Goal: Information Seeking & Learning: Learn about a topic

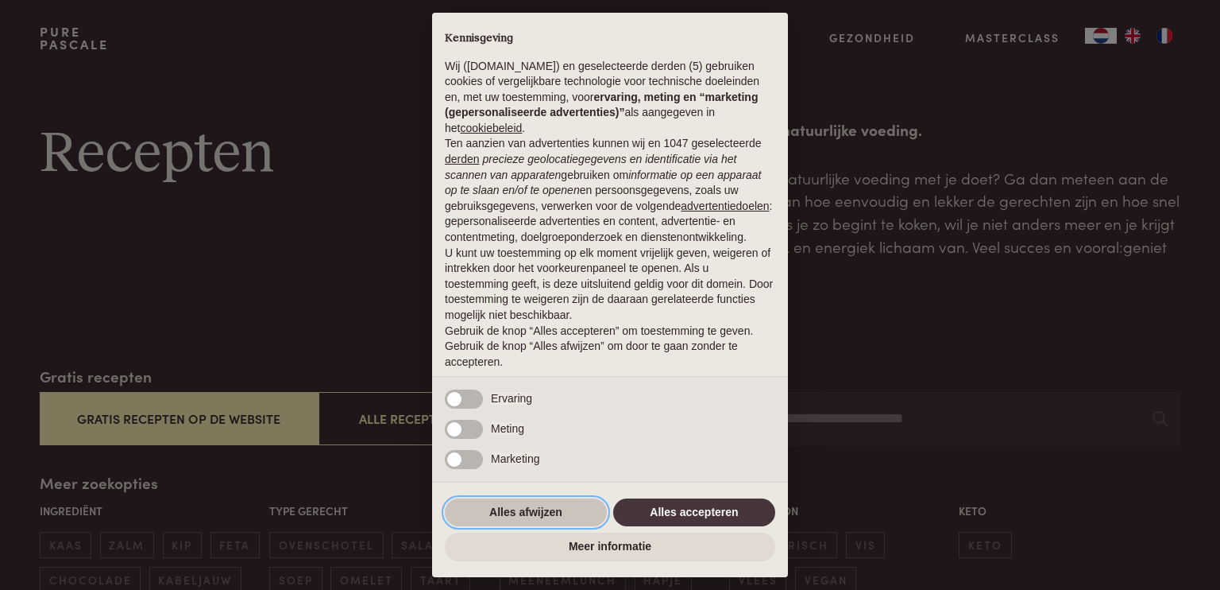
click at [518, 503] on button "Alles afwijzen" at bounding box center [526, 512] width 162 height 29
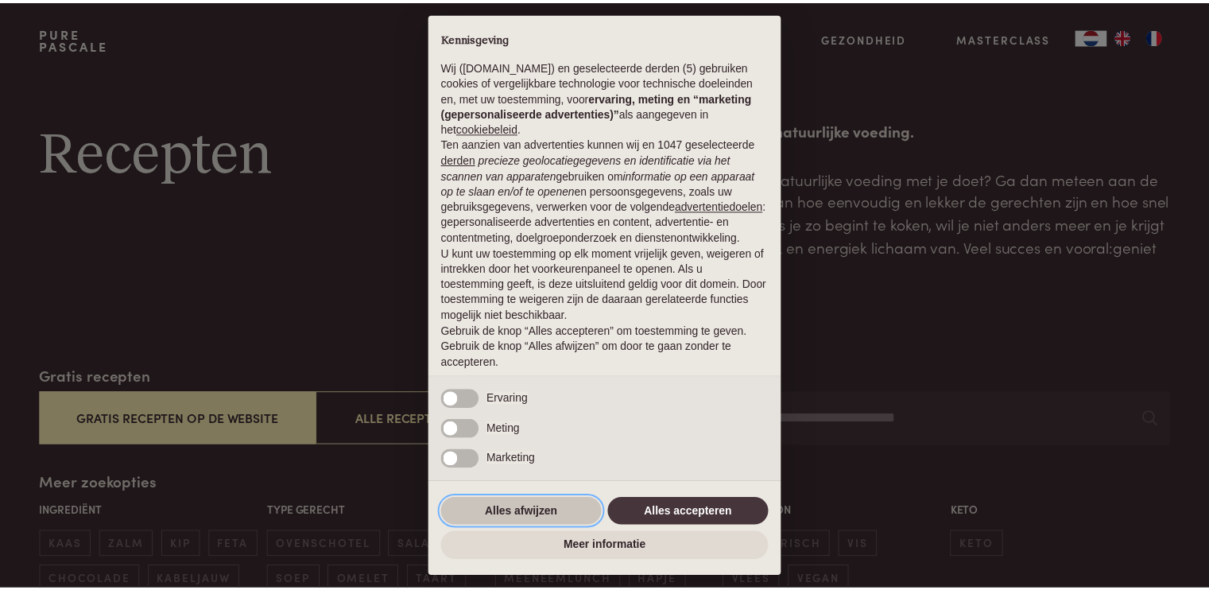
scroll to position [48, 0]
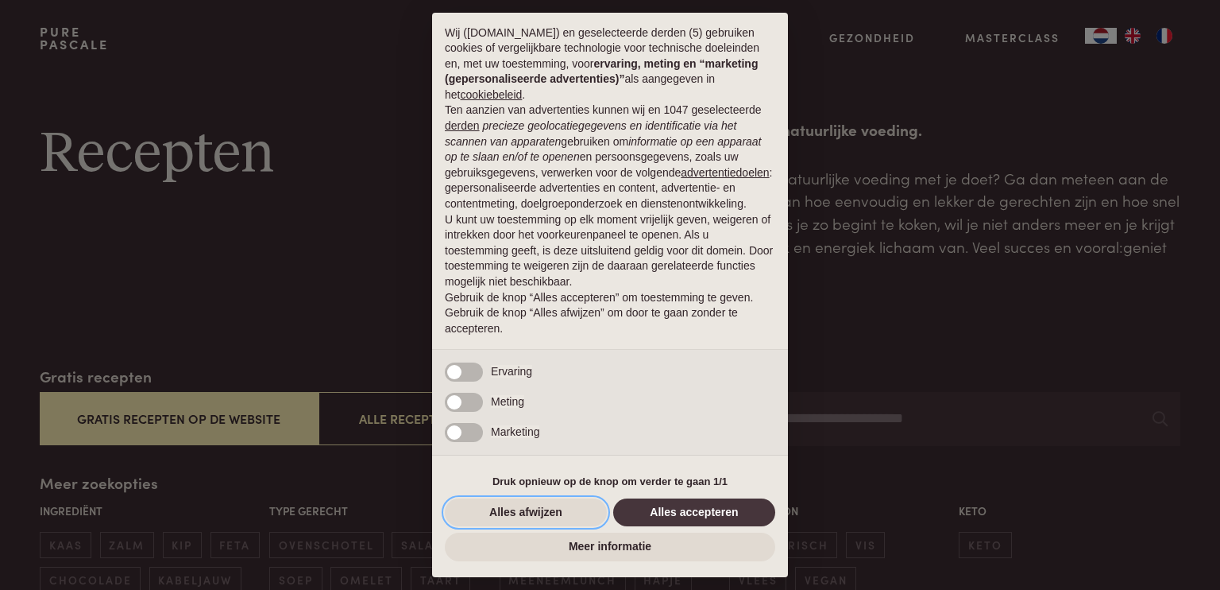
click at [518, 503] on button "Alles afwijzen" at bounding box center [526, 512] width 162 height 29
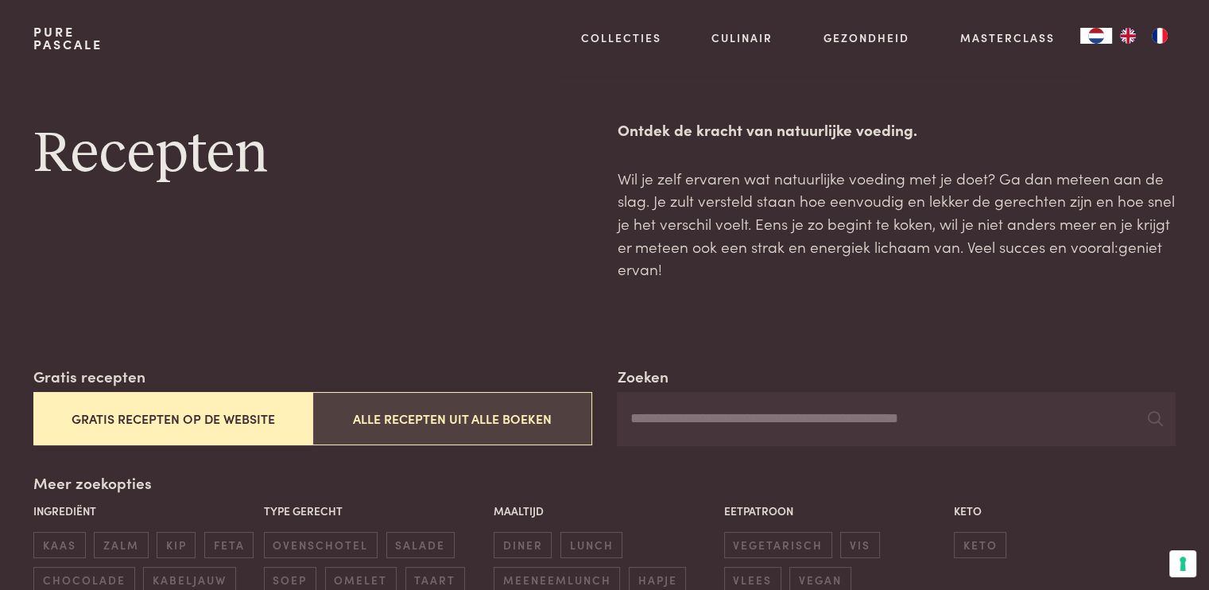
click at [426, 413] on button "Alle recepten uit alle boeken" at bounding box center [451, 418] width 279 height 53
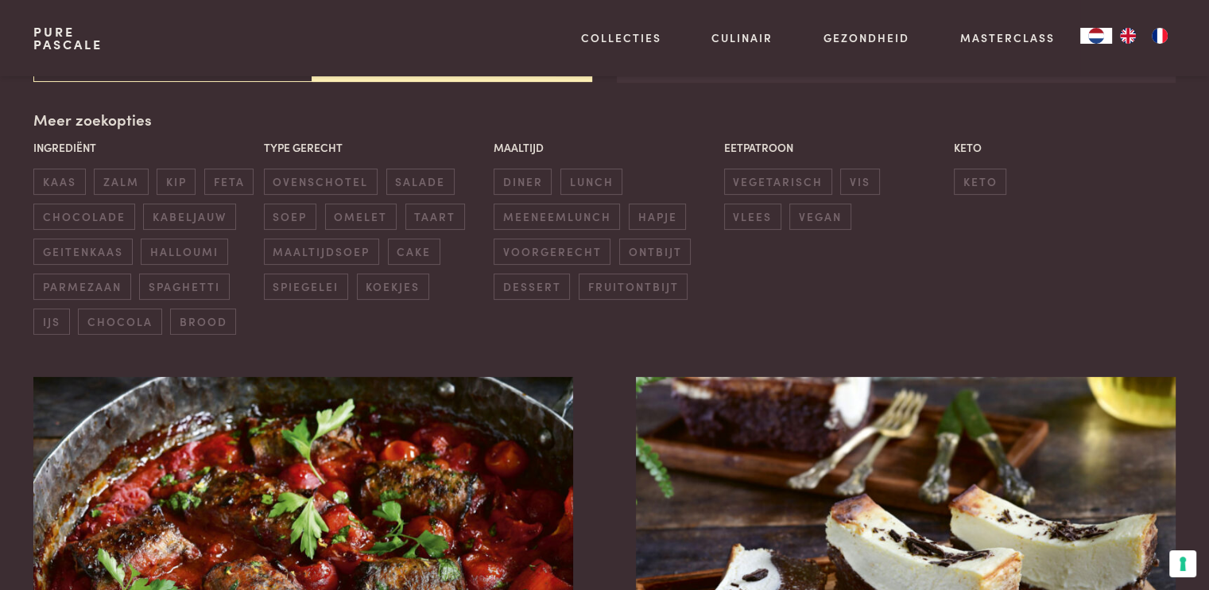
scroll to position [365, 0]
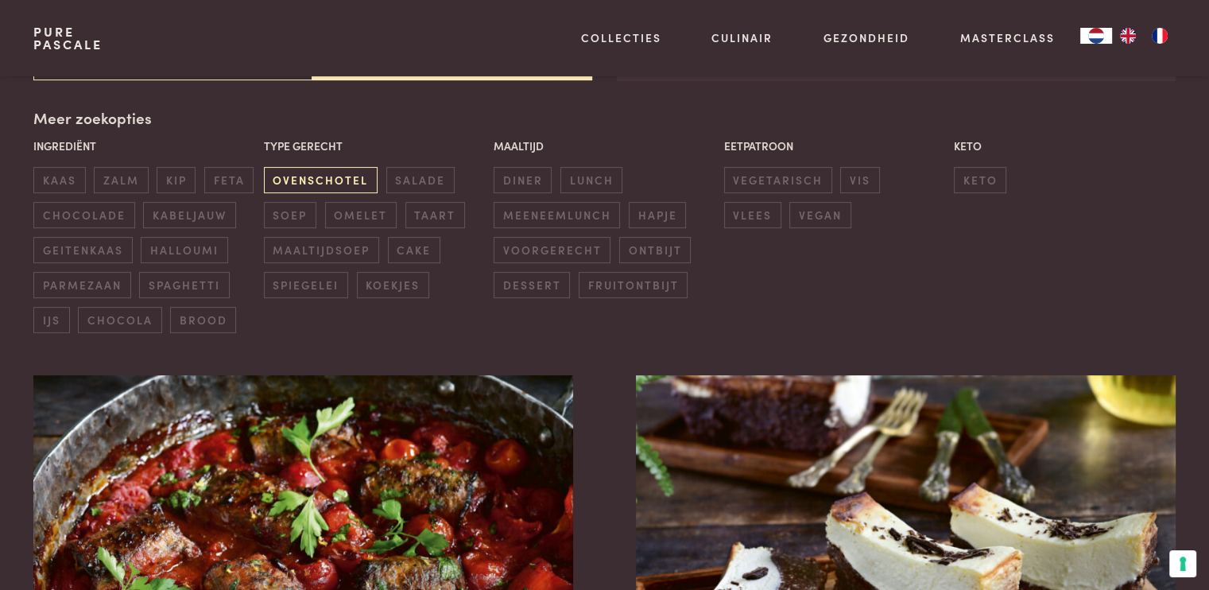
click at [321, 179] on span "ovenschotel" at bounding box center [321, 180] width 114 height 26
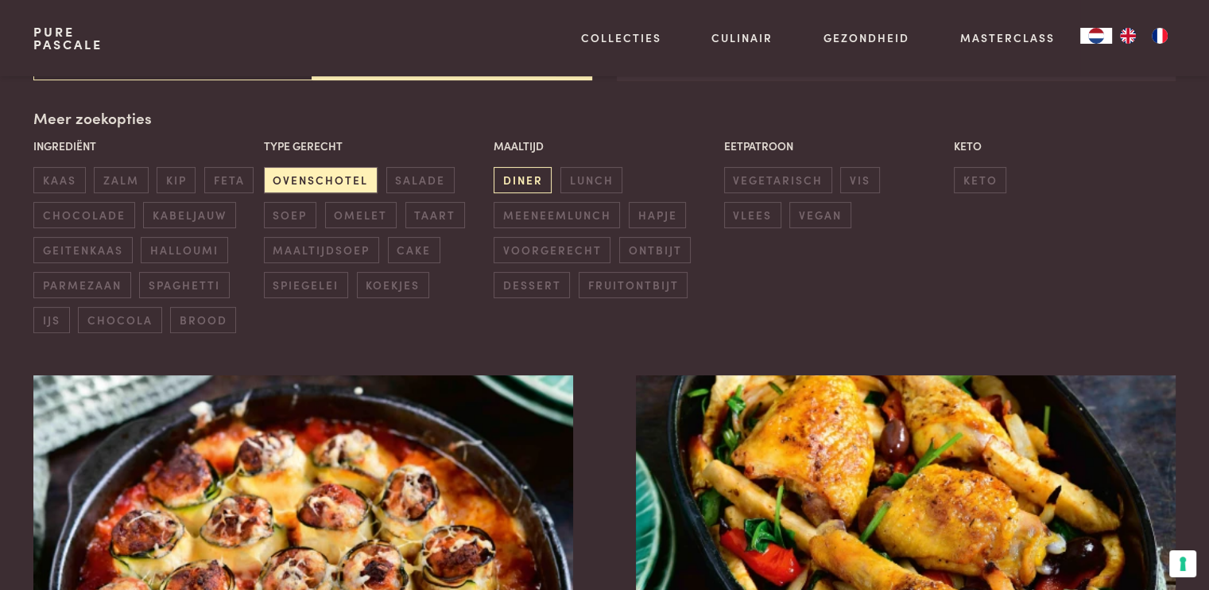
click at [528, 180] on span "diner" at bounding box center [522, 180] width 58 height 26
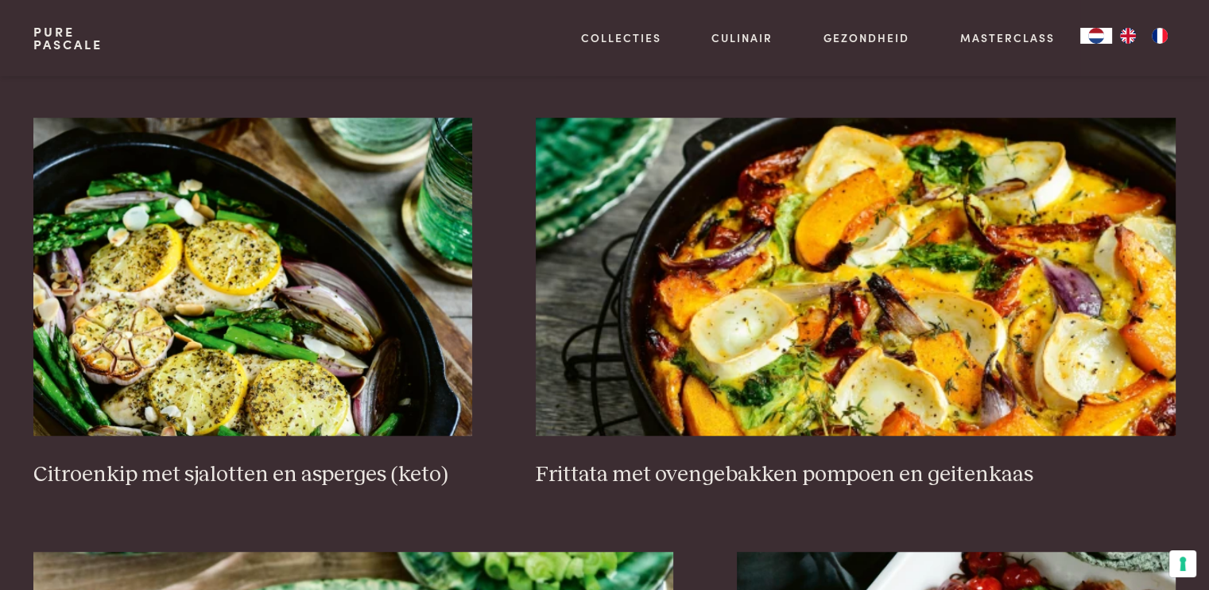
scroll to position [1127, 0]
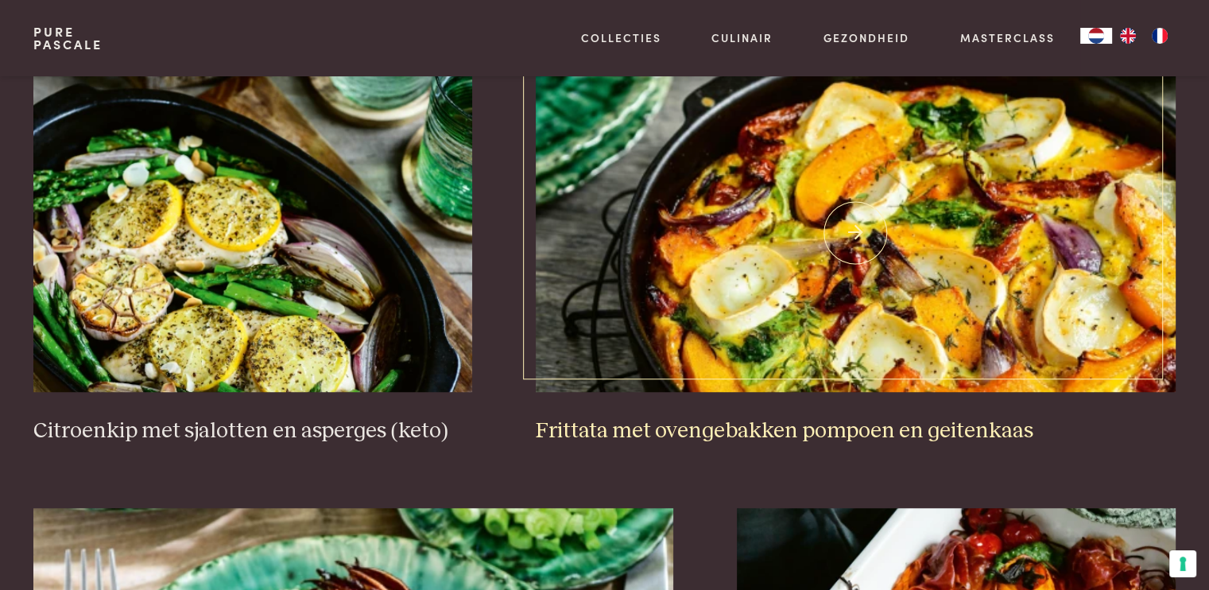
click at [781, 293] on img at bounding box center [856, 233] width 640 height 318
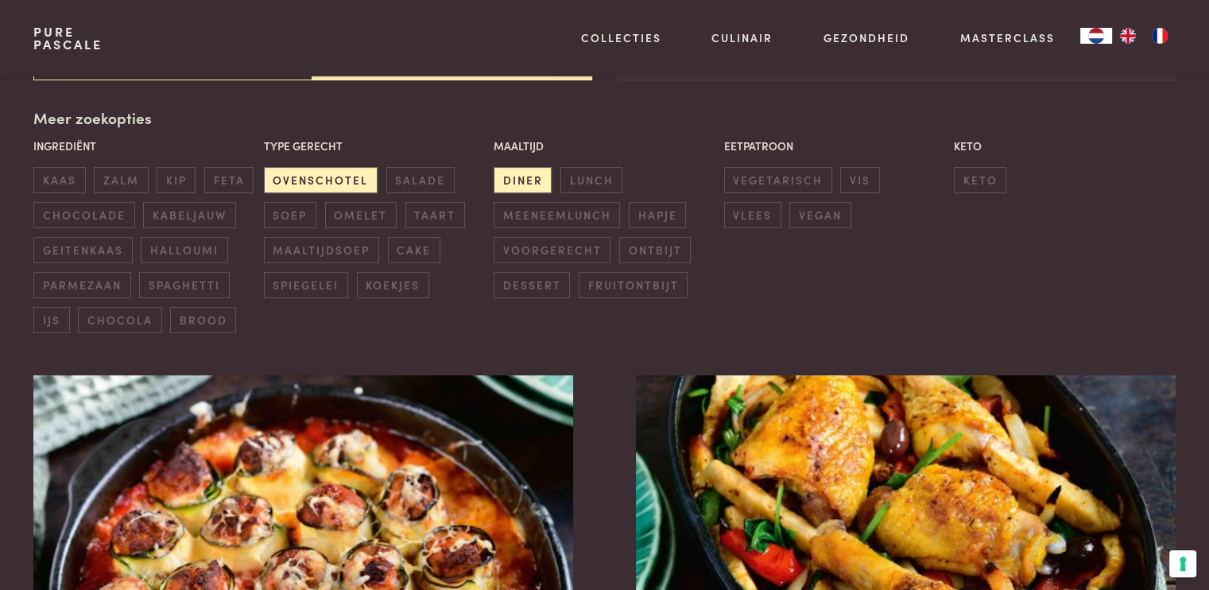
click at [287, 320] on div "Ingrediënt kaas zalm kip feta chocolade kabeljauw geitenkaas halloumi parmezaan…" at bounding box center [604, 235] width 1150 height 204
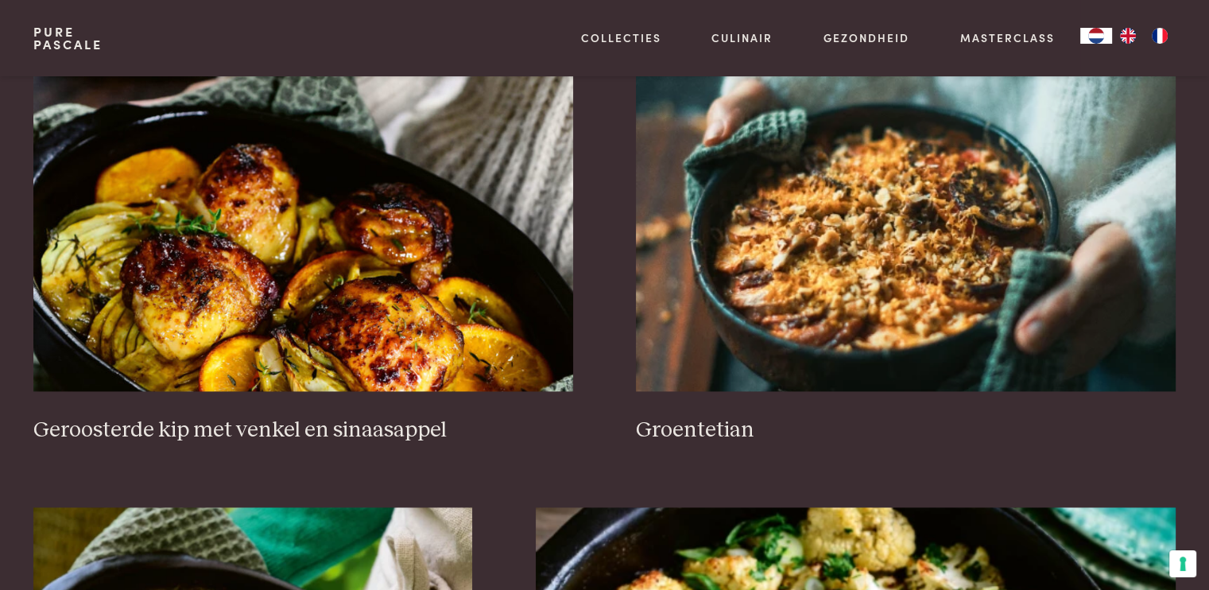
scroll to position [2049, 0]
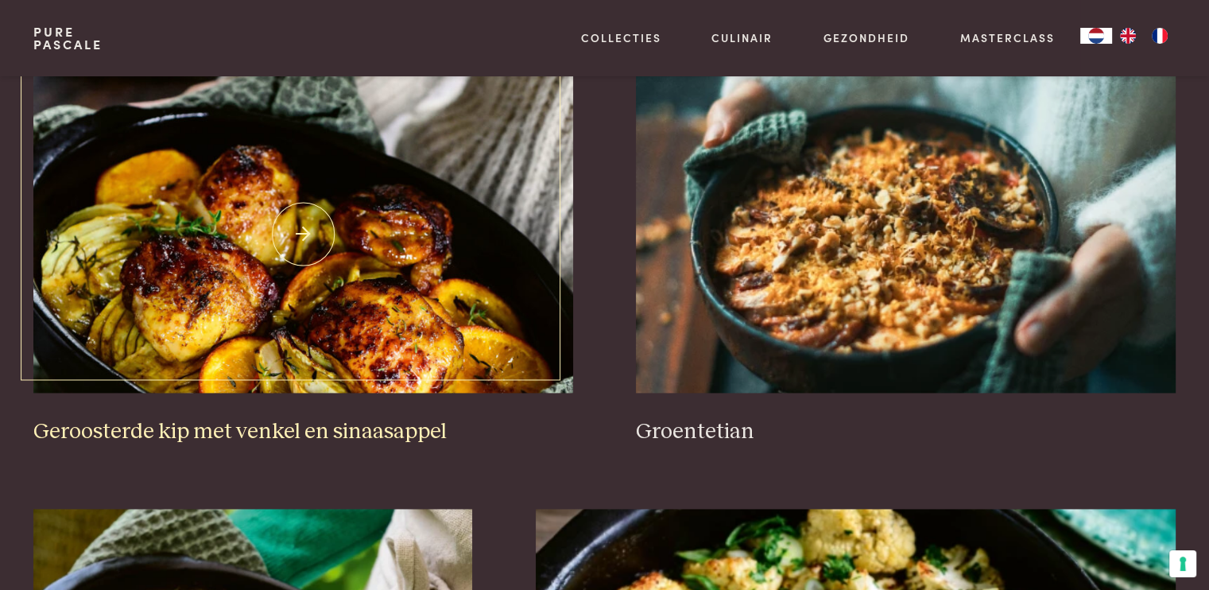
click at [353, 323] on img at bounding box center [302, 234] width 539 height 318
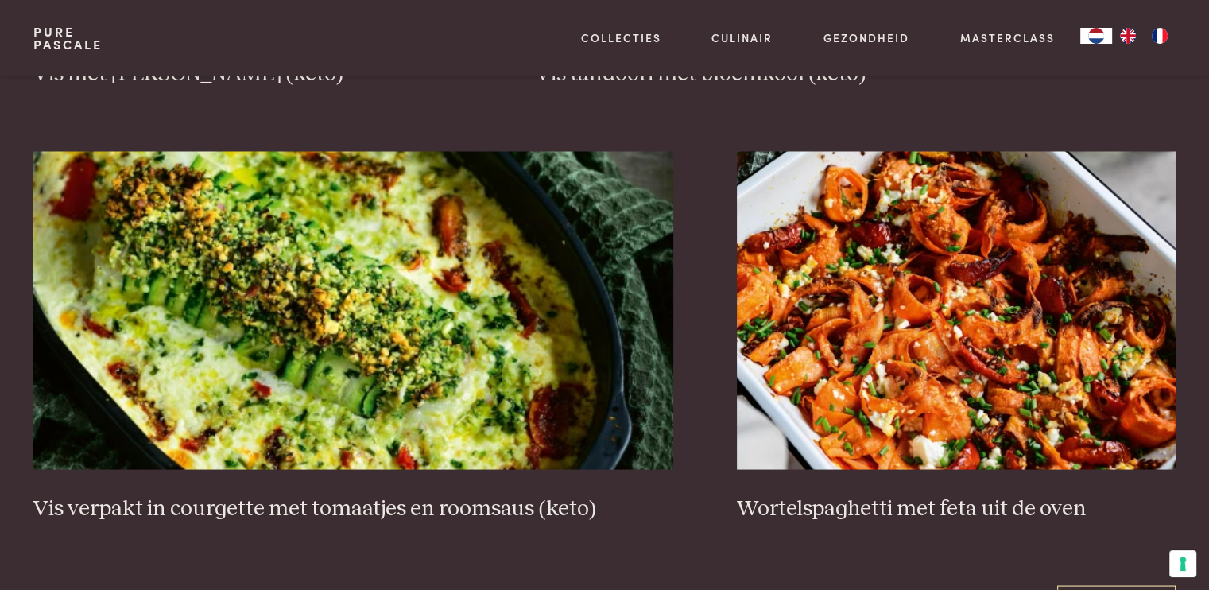
scroll to position [2844, 0]
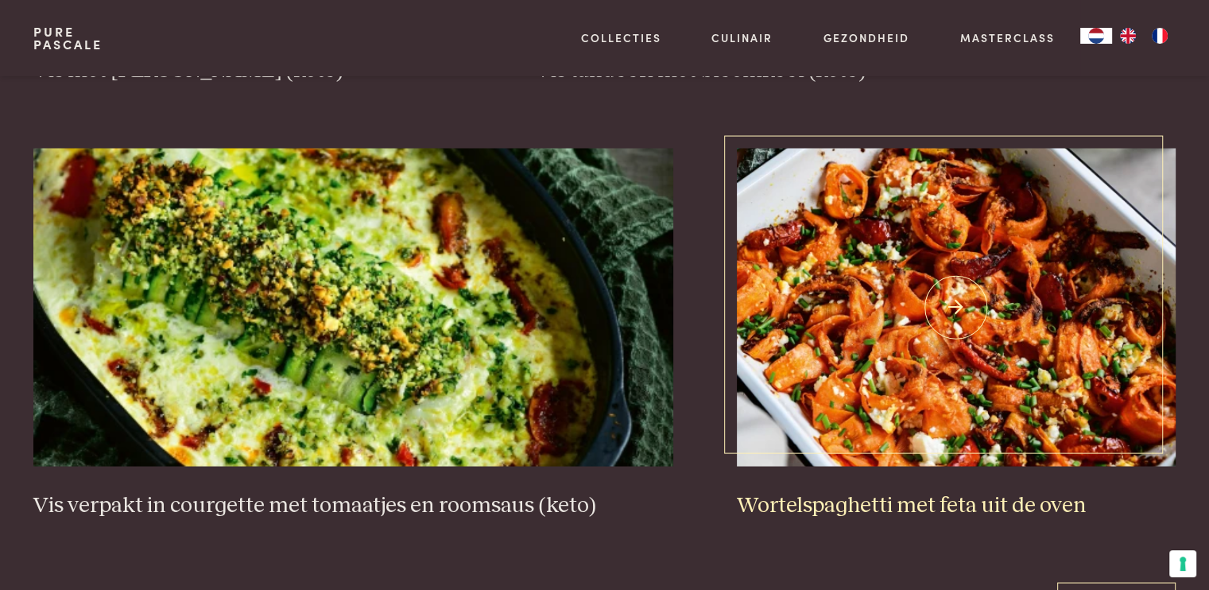
click at [919, 381] on img at bounding box center [956, 307] width 439 height 318
click at [880, 330] on img at bounding box center [956, 307] width 439 height 318
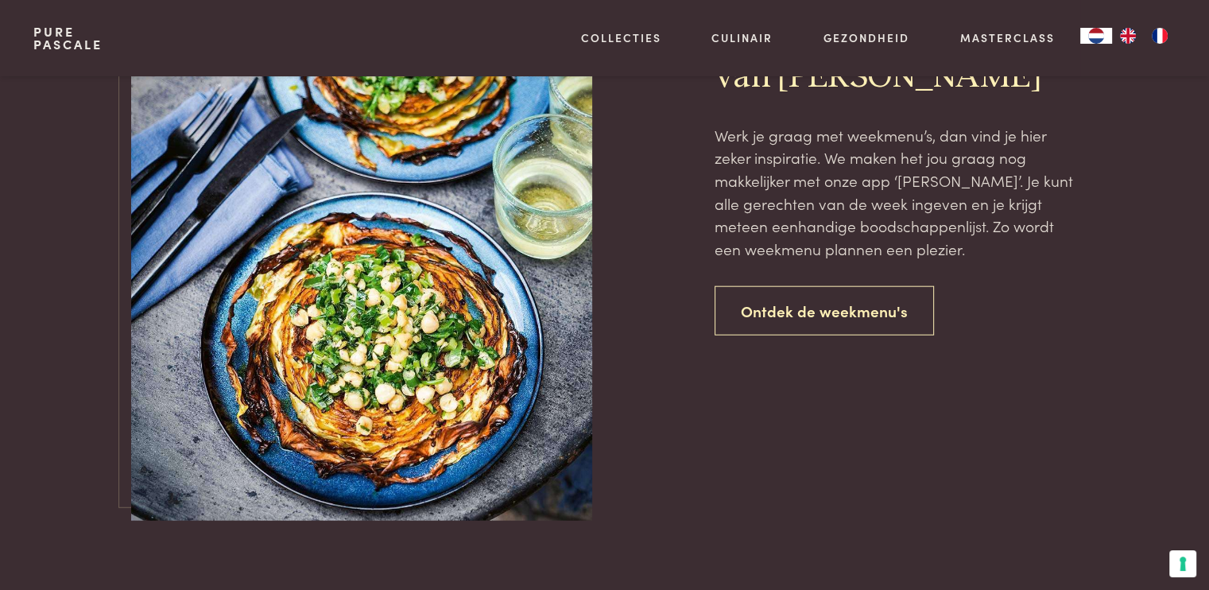
scroll to position [3702, 0]
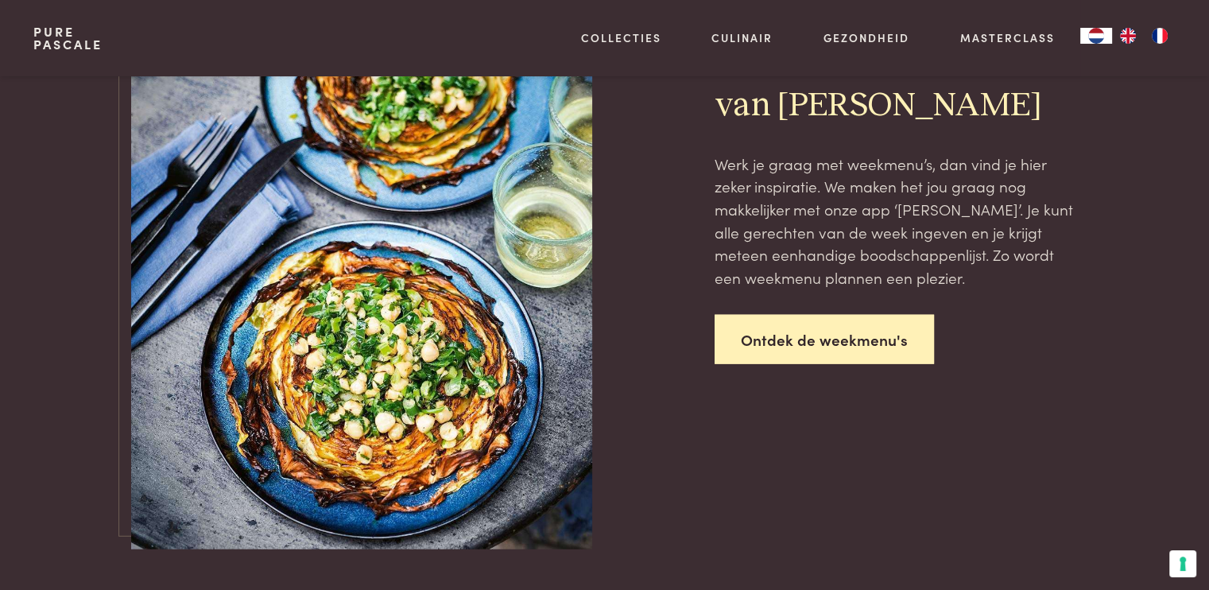
click at [824, 338] on link "Ontdek de weekmenu's" at bounding box center [823, 340] width 219 height 50
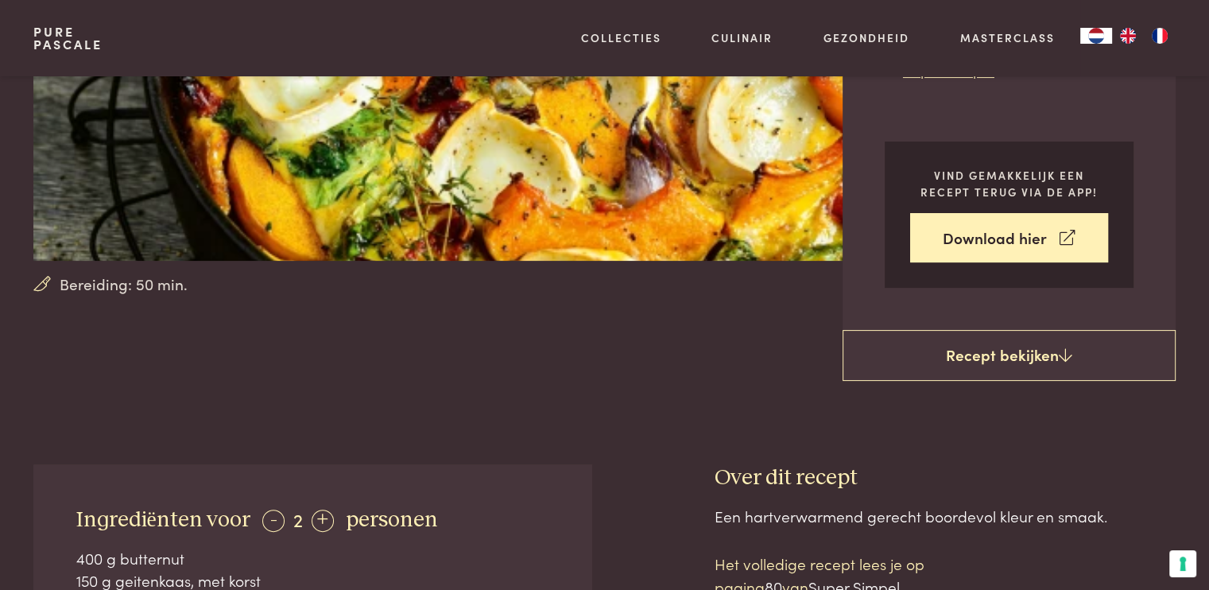
scroll to position [350, 0]
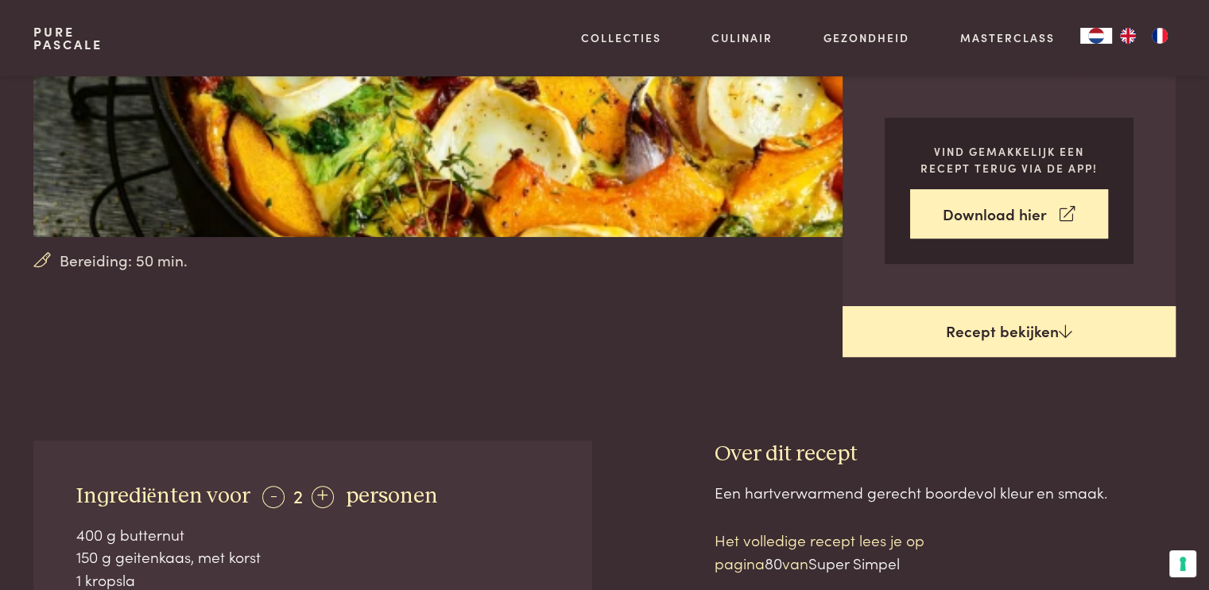
click at [960, 322] on link "Recept bekijken" at bounding box center [1008, 331] width 333 height 51
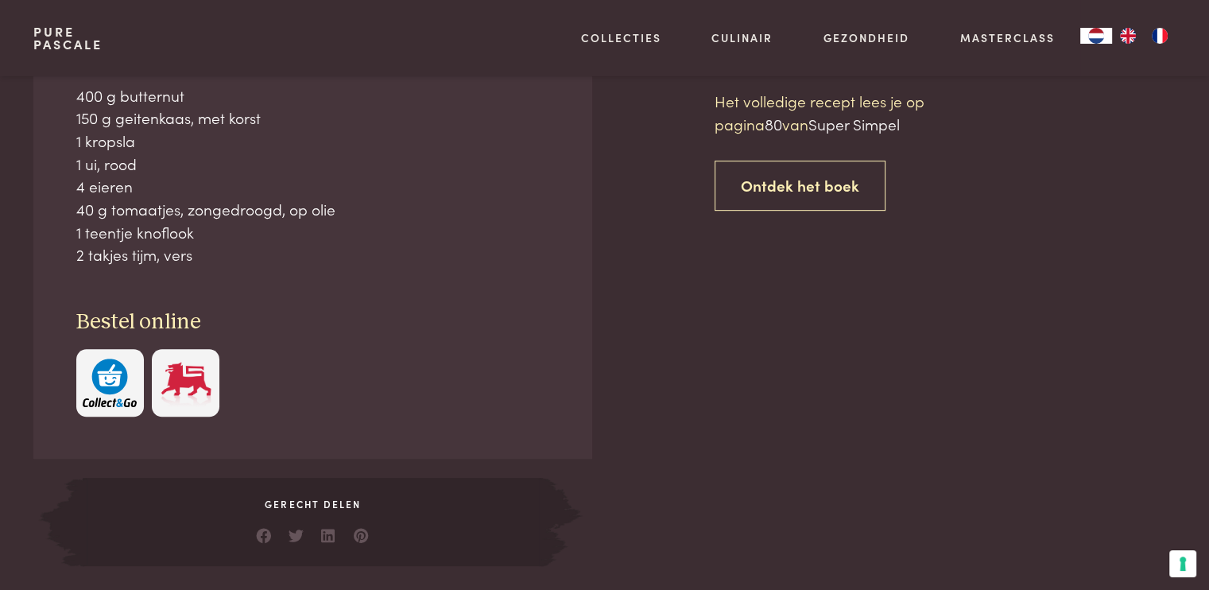
scroll to position [788, 0]
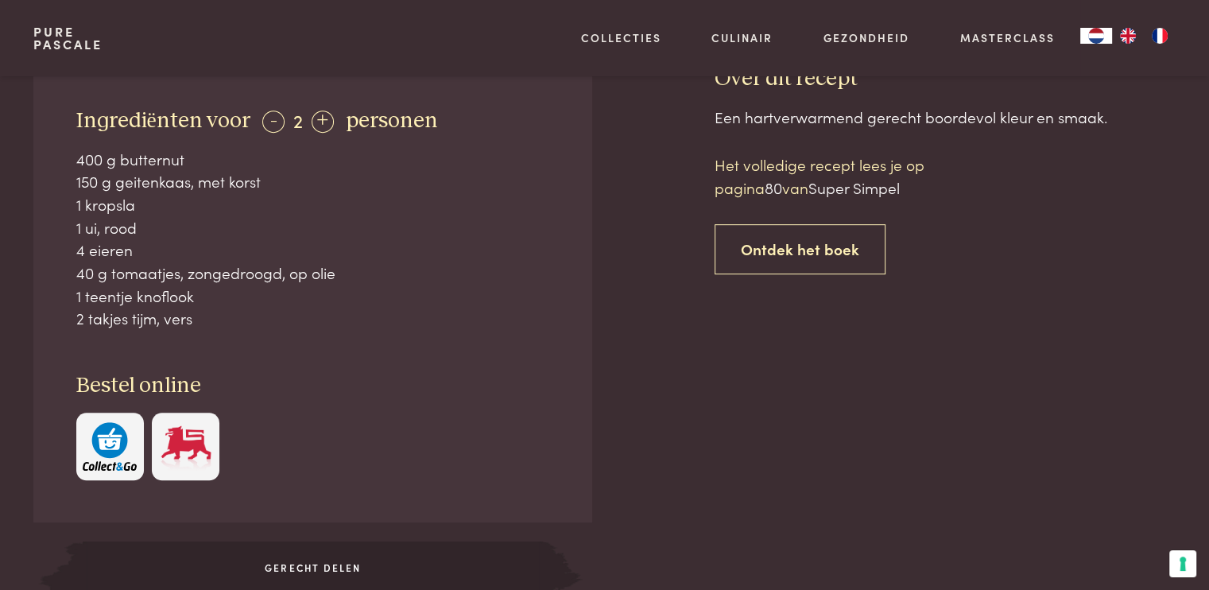
scroll to position [693, 0]
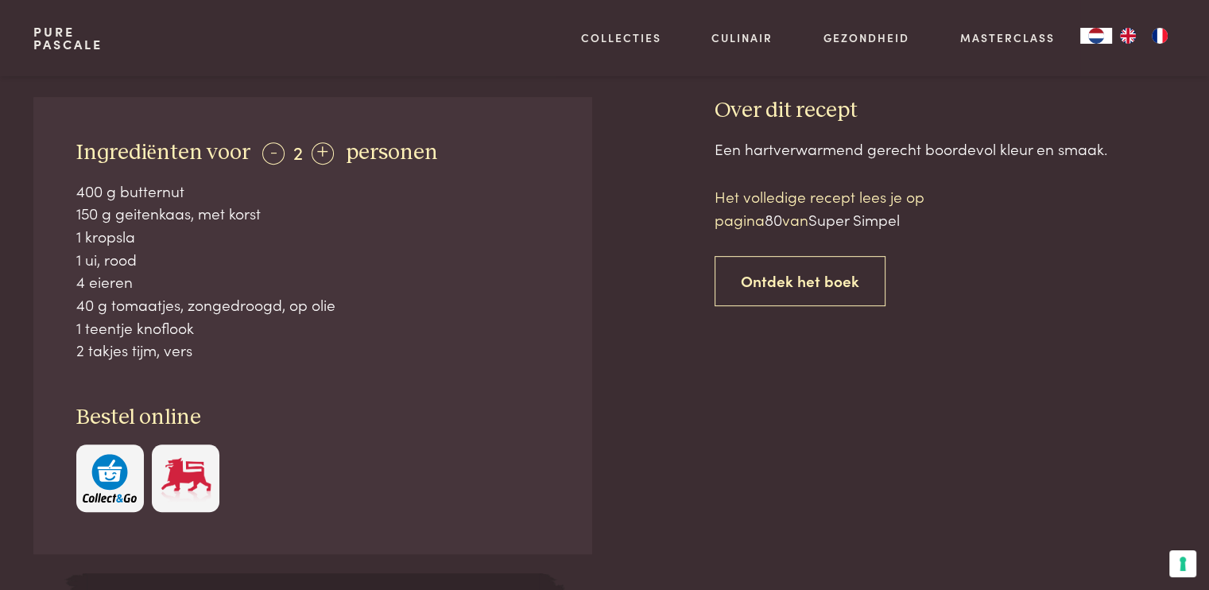
scroll to position [788, 0]
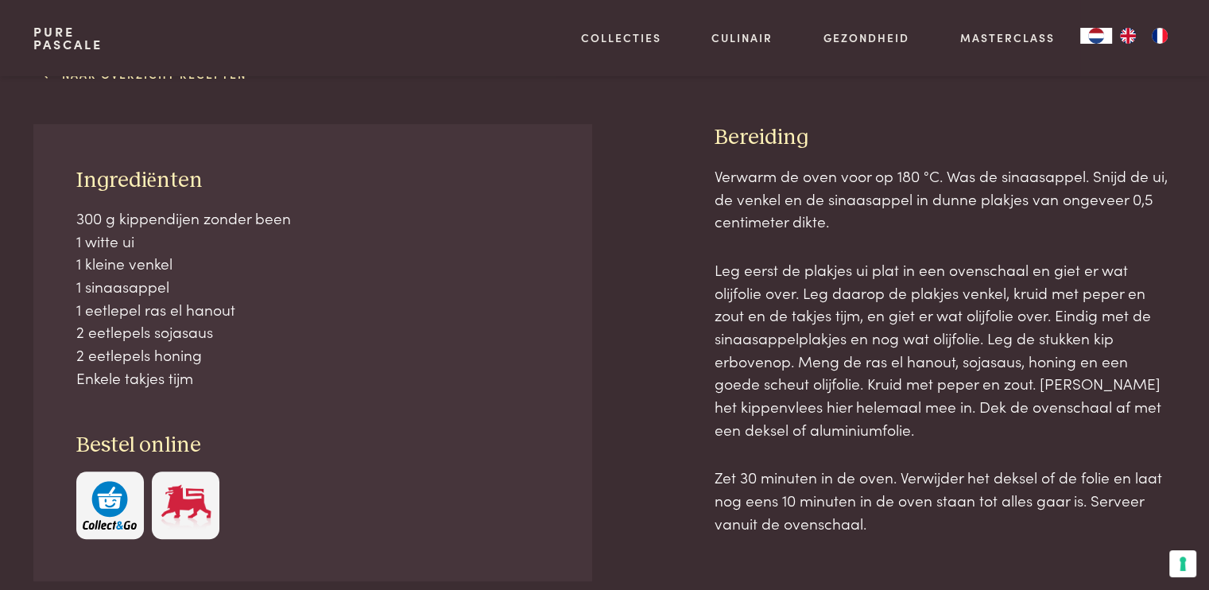
scroll to position [699, 0]
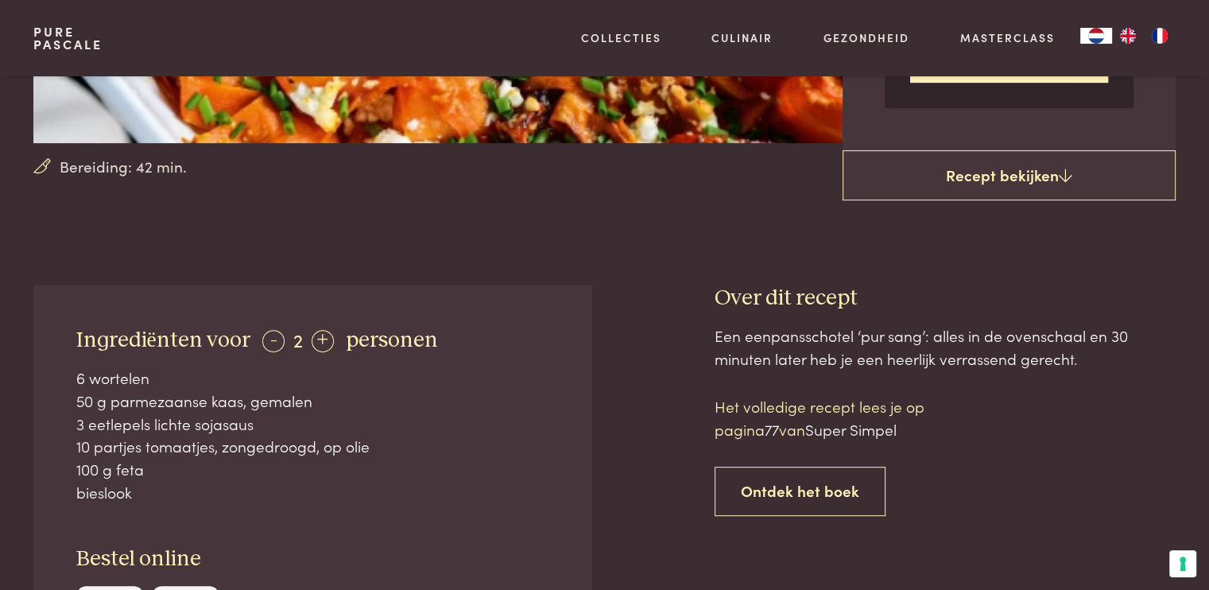
scroll to position [445, 0]
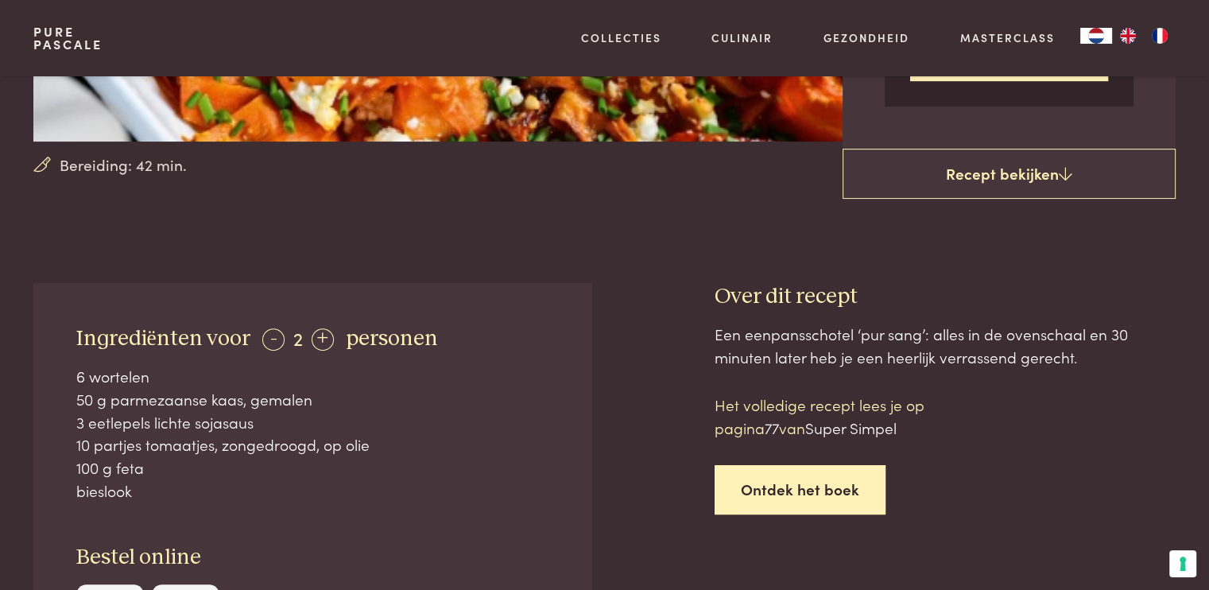
click at [810, 489] on link "Ontdek het boek" at bounding box center [799, 490] width 171 height 50
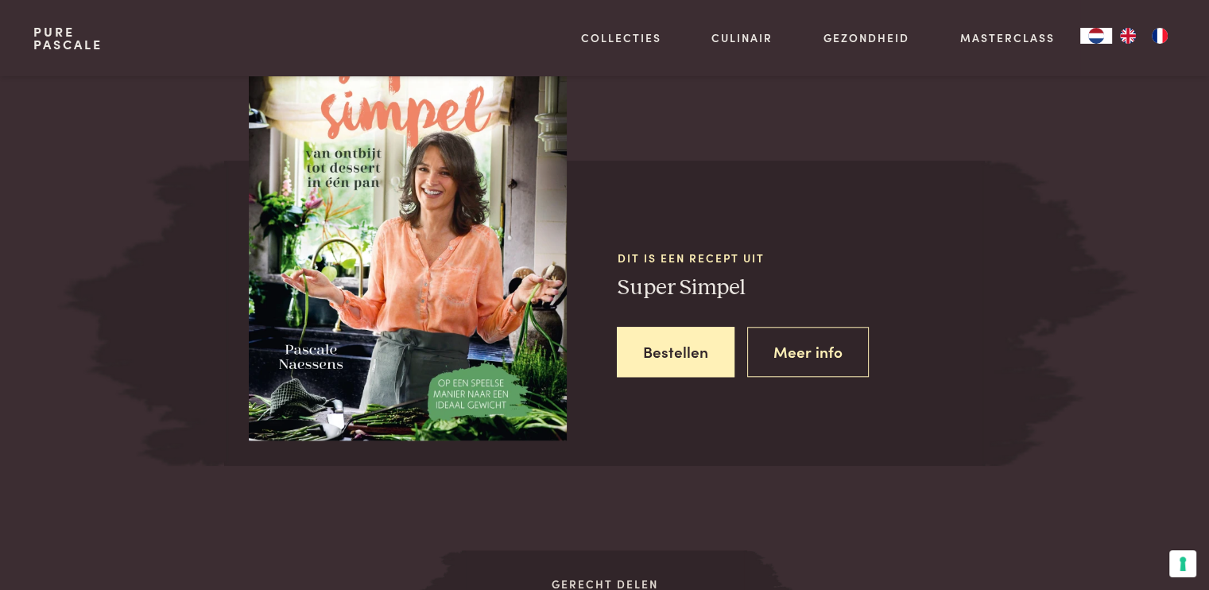
scroll to position [1414, 0]
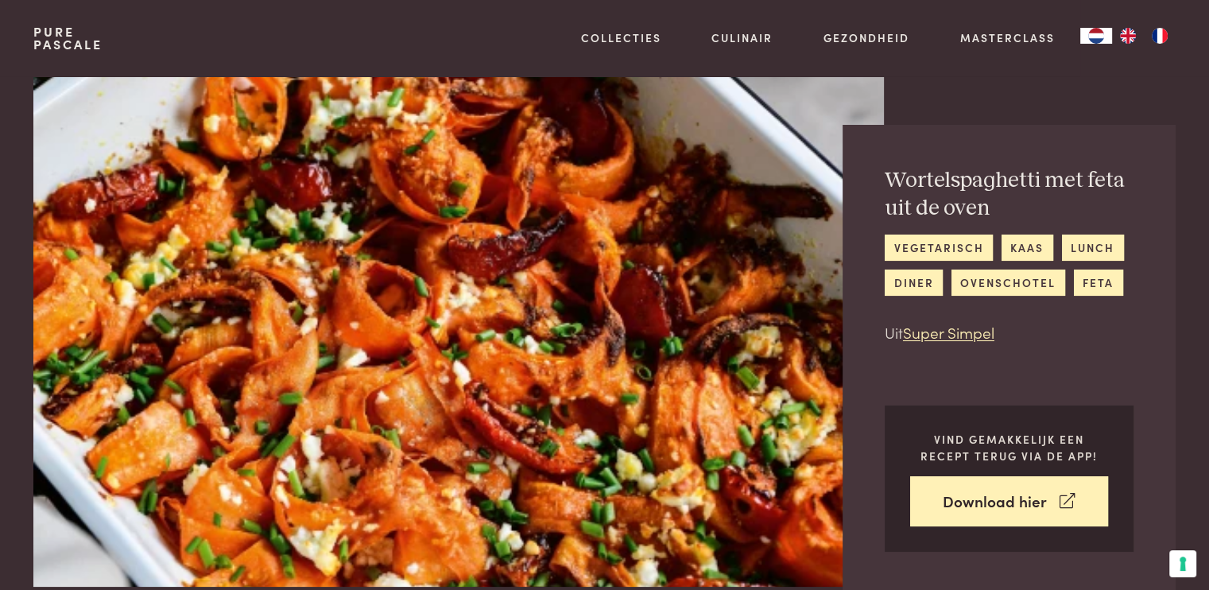
click at [880, 330] on div "Wortelspaghetti met feta uit de oven vegetarisch kaas lunch diner ovenschotel f…" at bounding box center [1008, 359] width 333 height 469
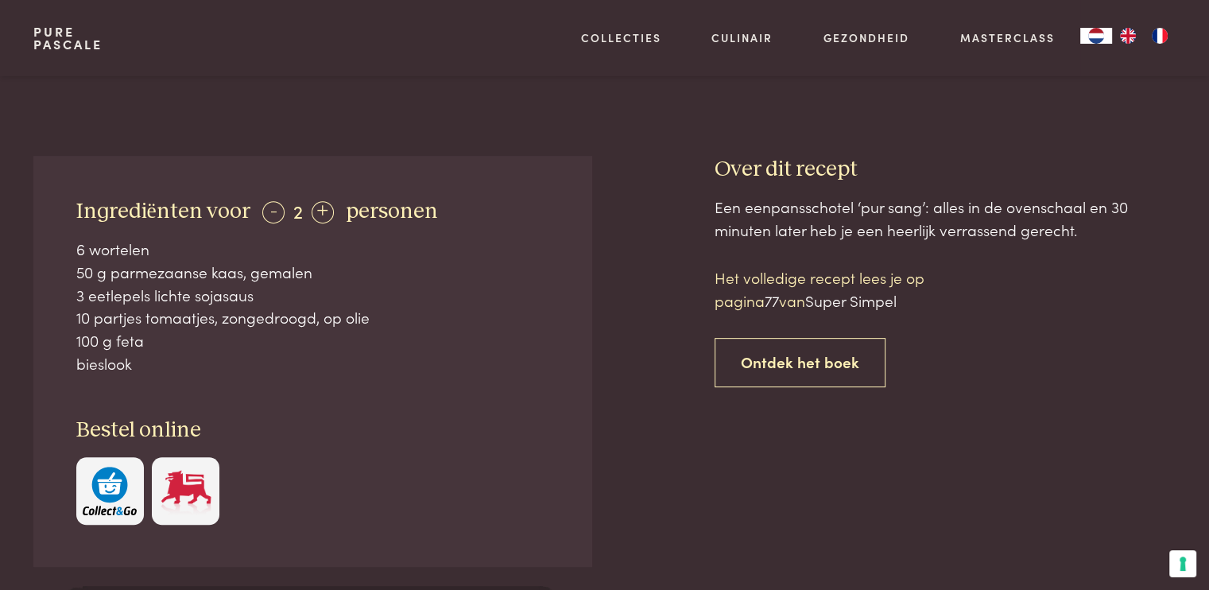
scroll to position [604, 0]
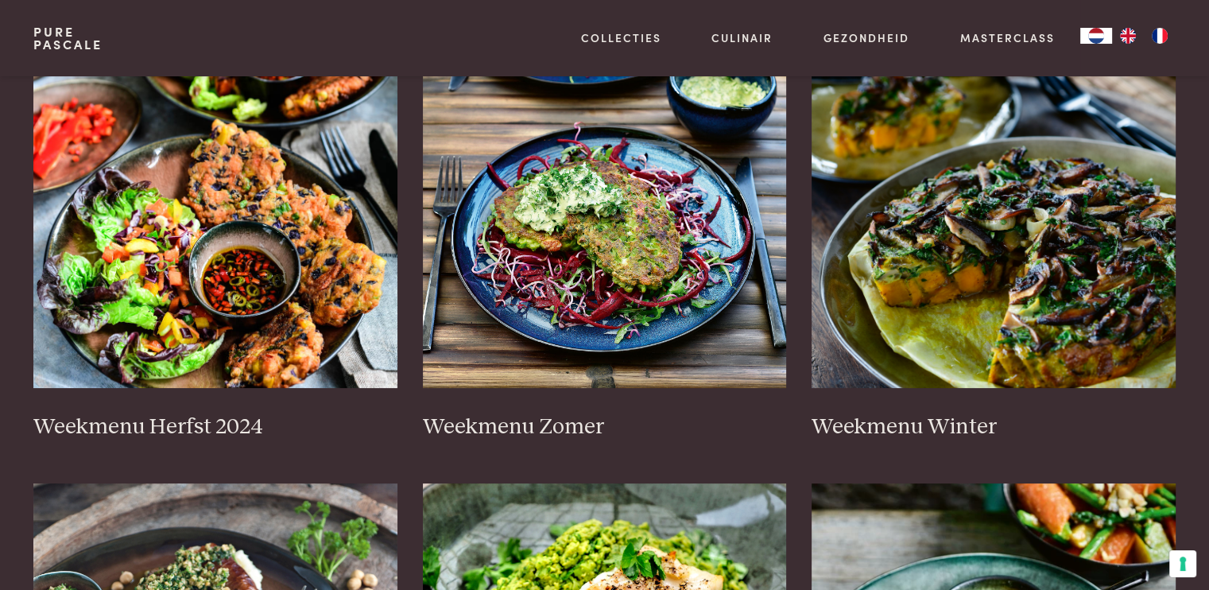
scroll to position [350, 0]
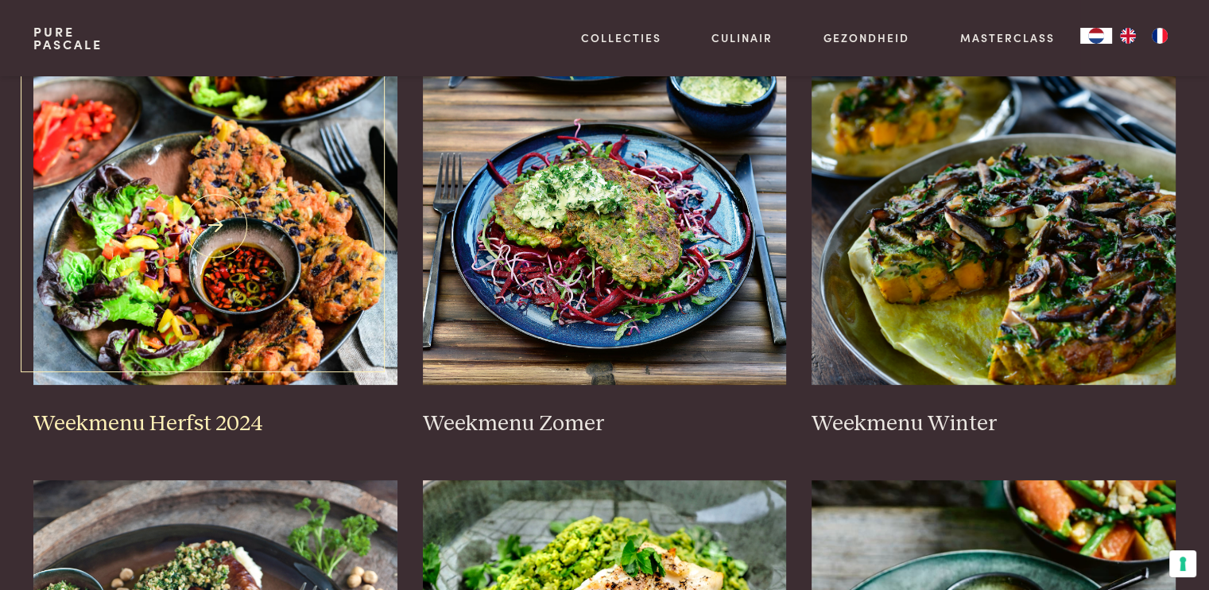
click at [230, 269] on img at bounding box center [215, 226] width 364 height 318
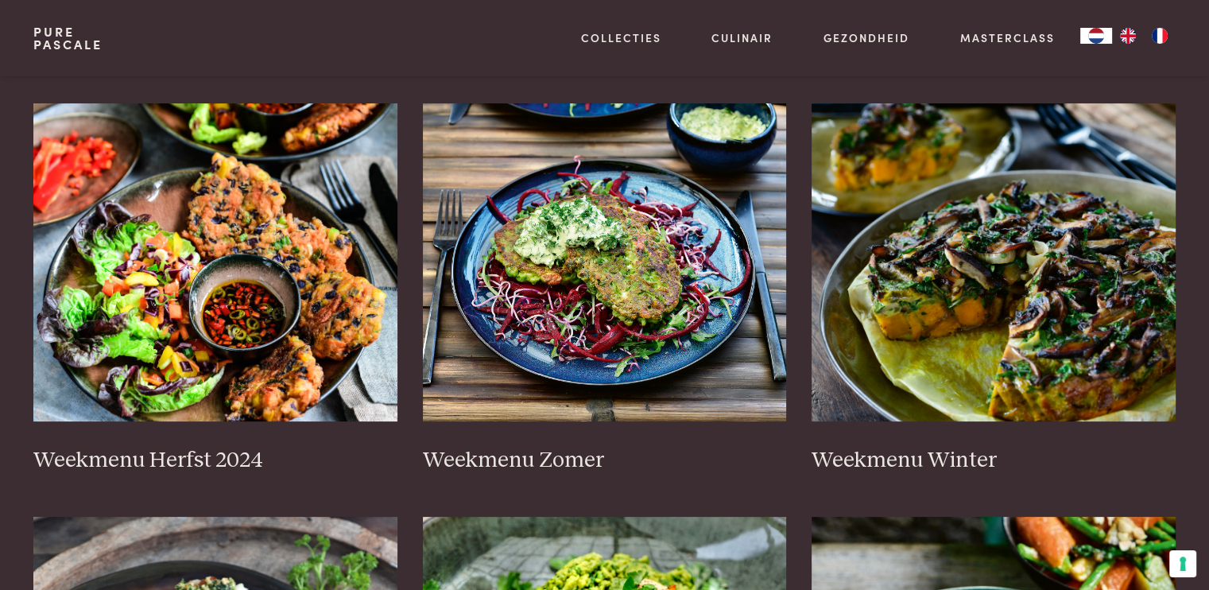
scroll to position [318, 0]
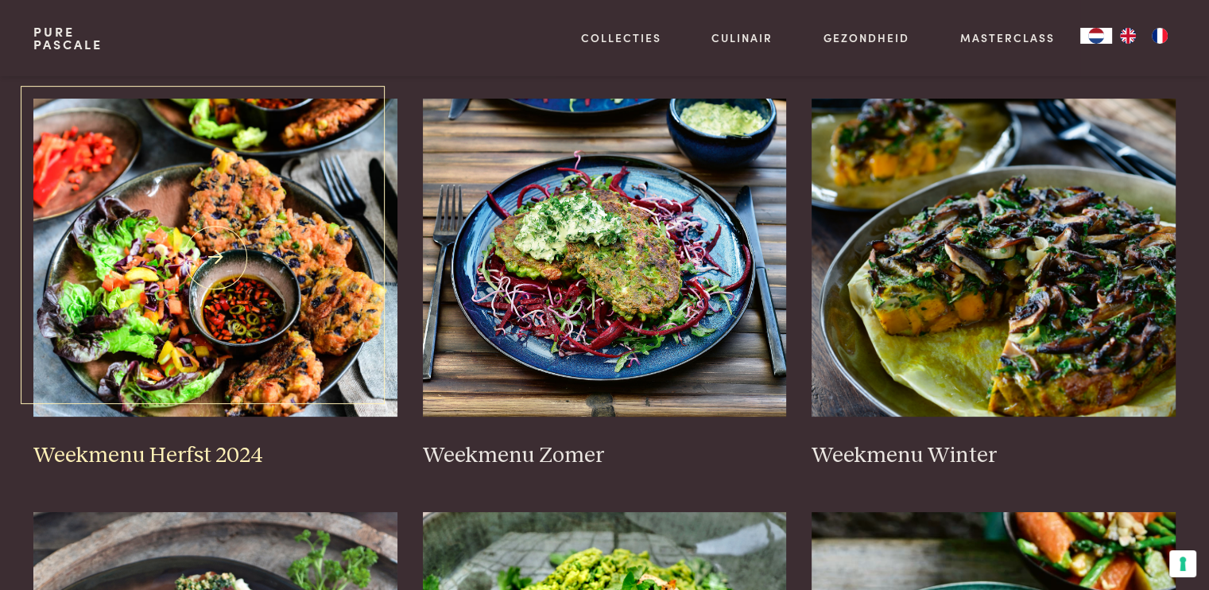
click at [302, 304] on img at bounding box center [215, 258] width 364 height 318
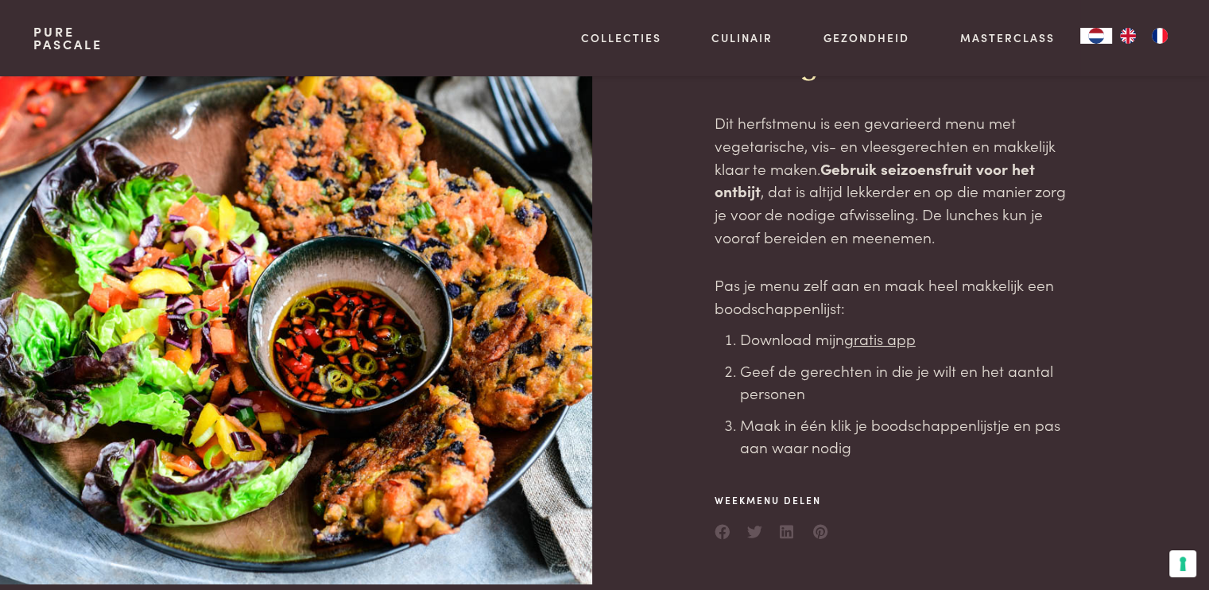
scroll to position [191, 0]
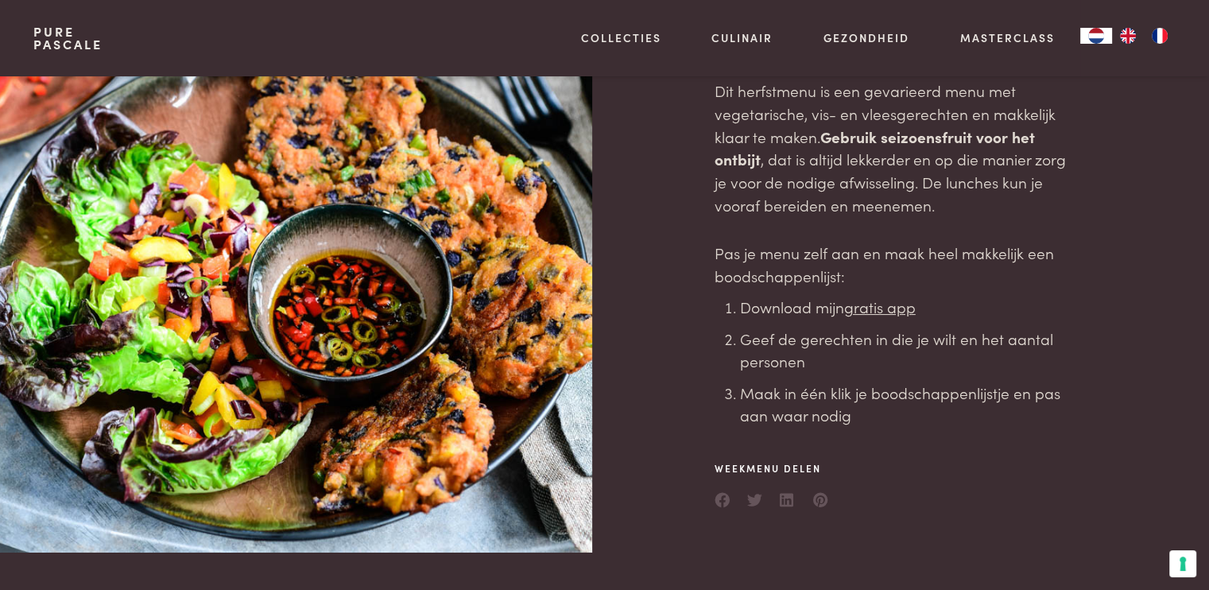
click at [886, 304] on u "gratis app" at bounding box center [880, 306] width 72 height 21
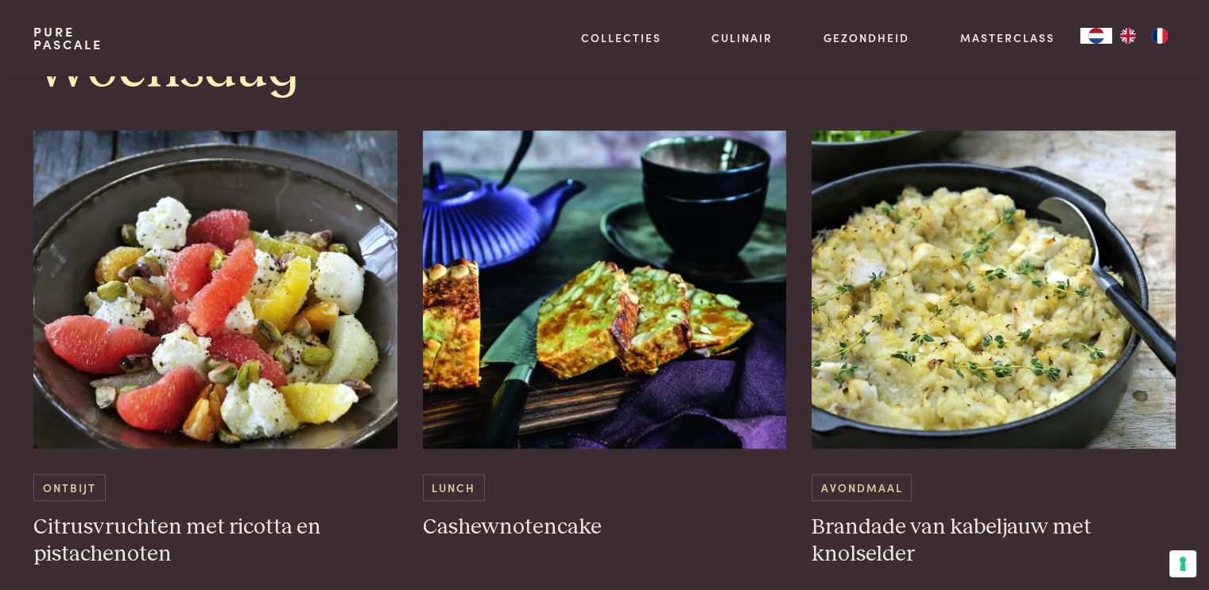
scroll to position [2193, 0]
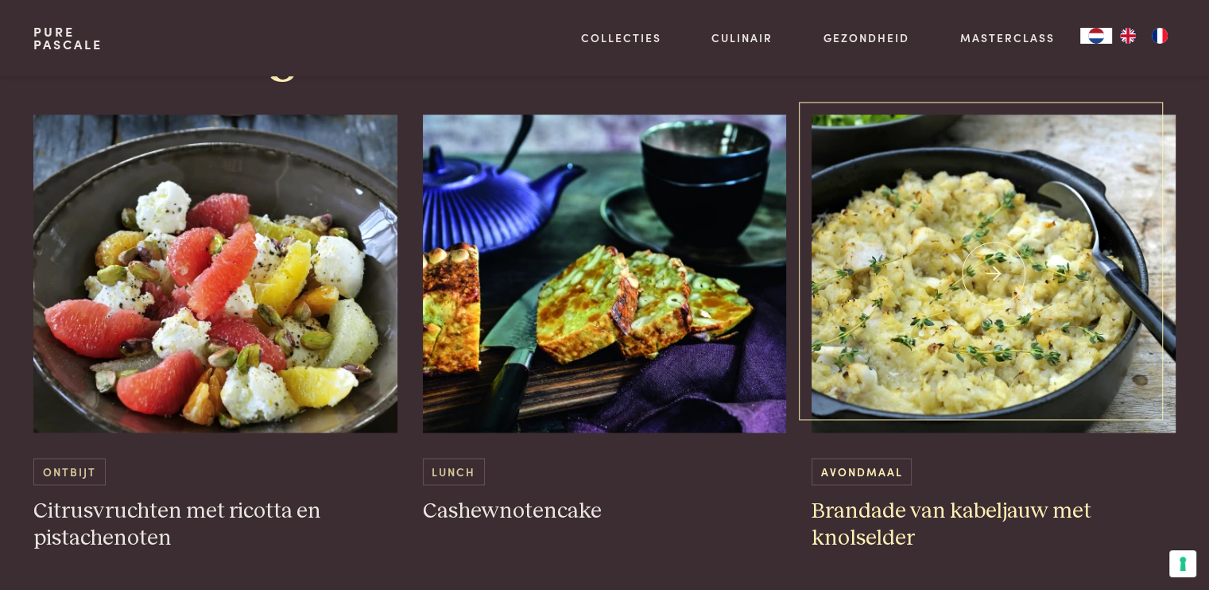
click at [957, 325] on img at bounding box center [993, 273] width 364 height 318
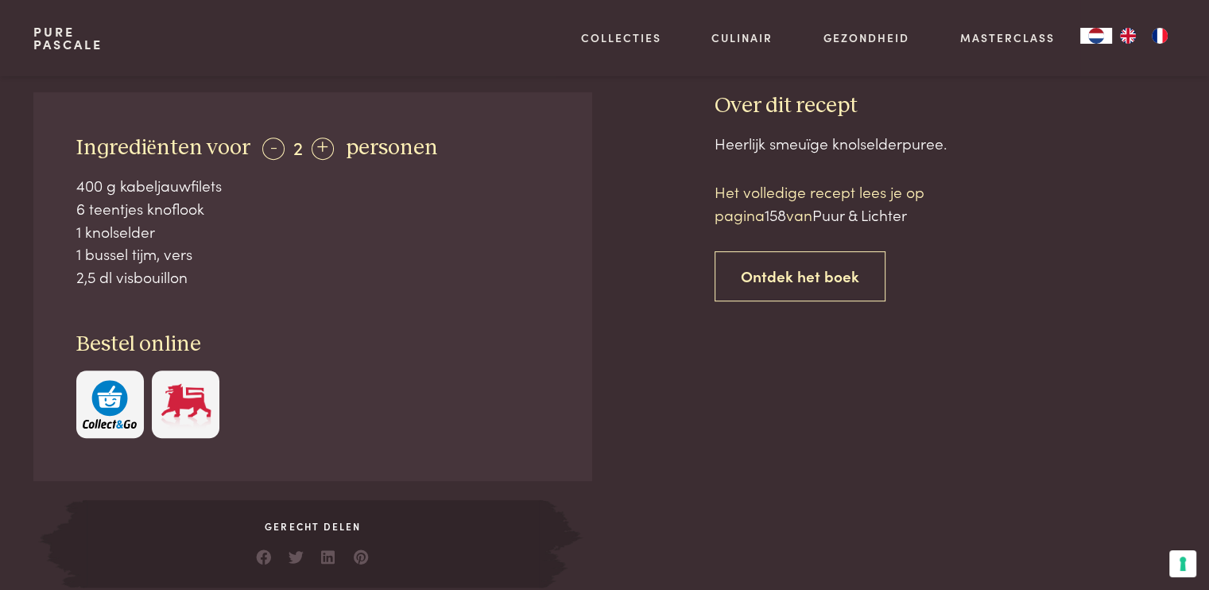
scroll to position [636, 0]
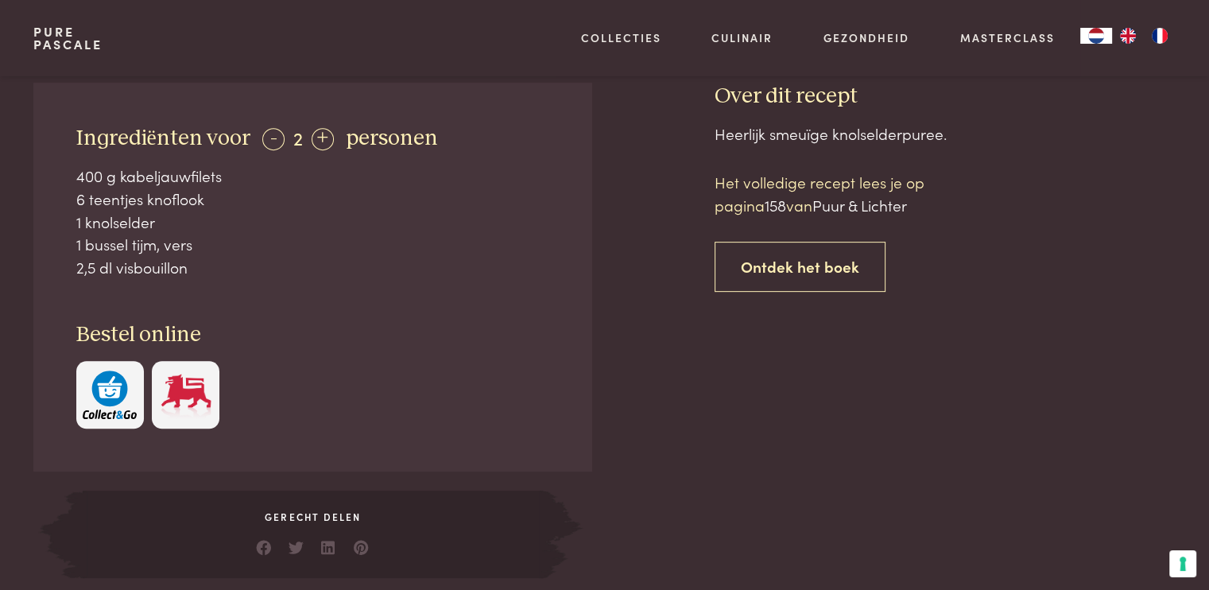
click at [777, 364] on div "Heerlijk smeuïge knolselderpuree. Het volledige recept lees je op pagina 158 va…" at bounding box center [944, 349] width 461 height 455
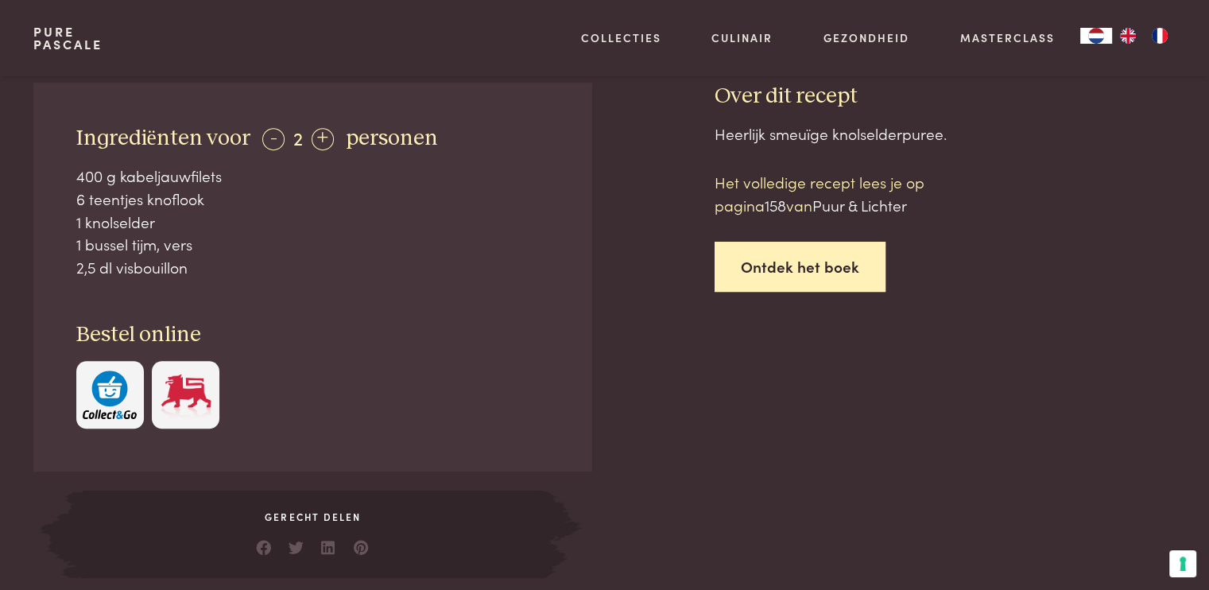
click at [821, 269] on link "Ontdek het boek" at bounding box center [799, 267] width 171 height 50
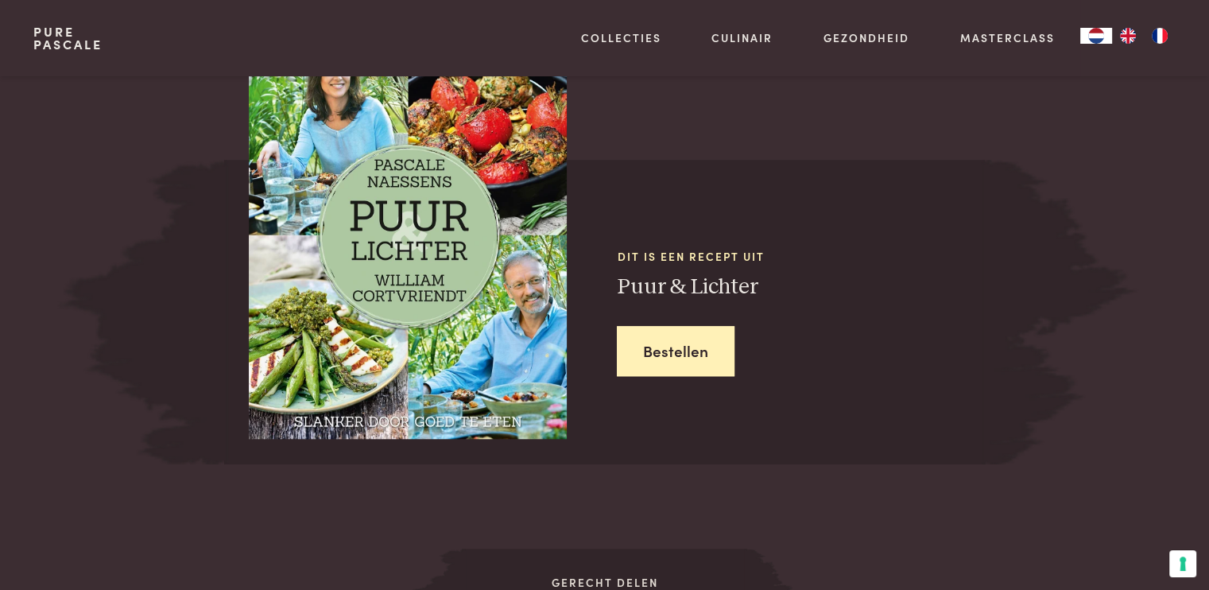
scroll to position [1383, 0]
click at [699, 350] on link "Bestellen" at bounding box center [676, 350] width 118 height 50
